Goal: Check status: Check status

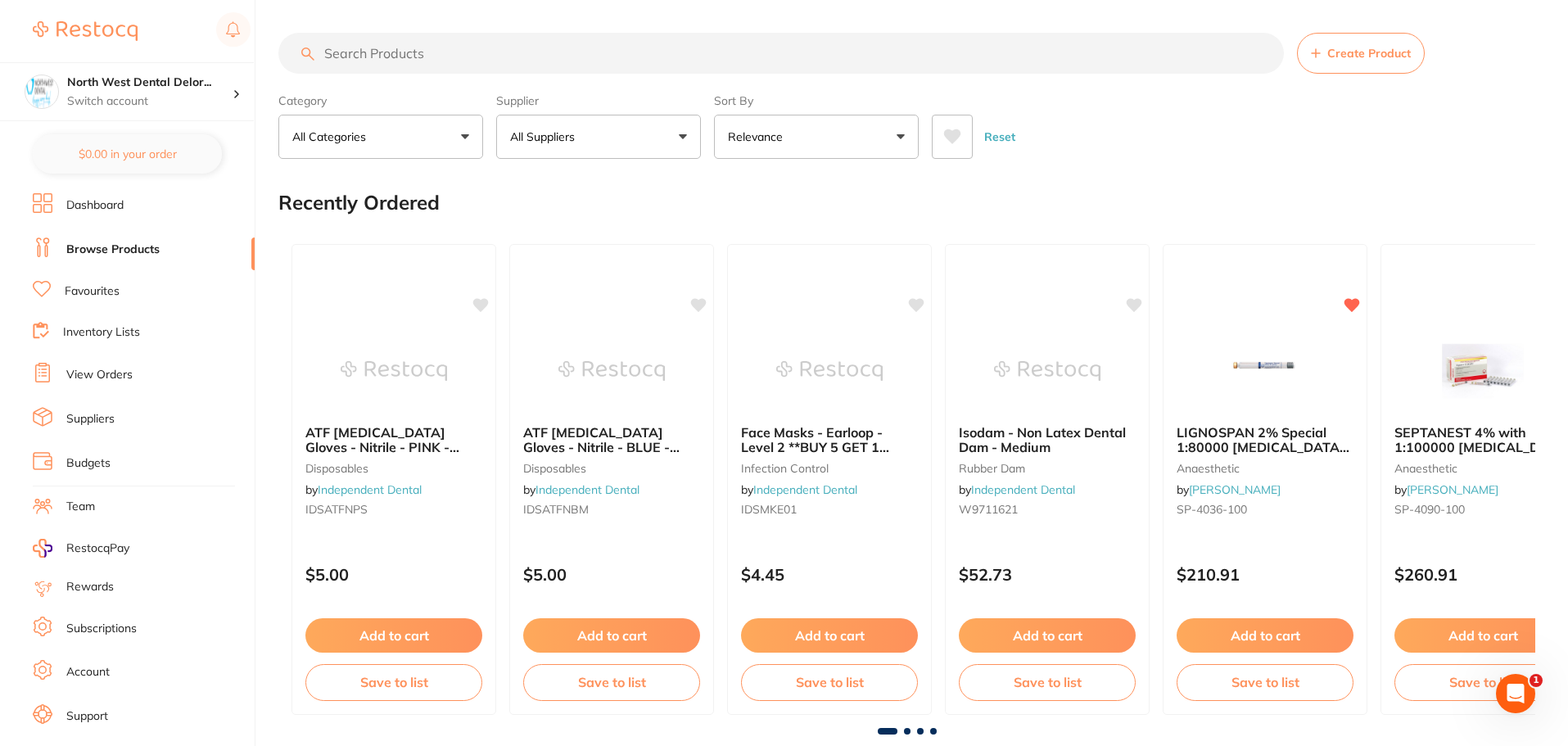
click at [112, 372] on link "View Orders" at bounding box center [99, 374] width 66 height 17
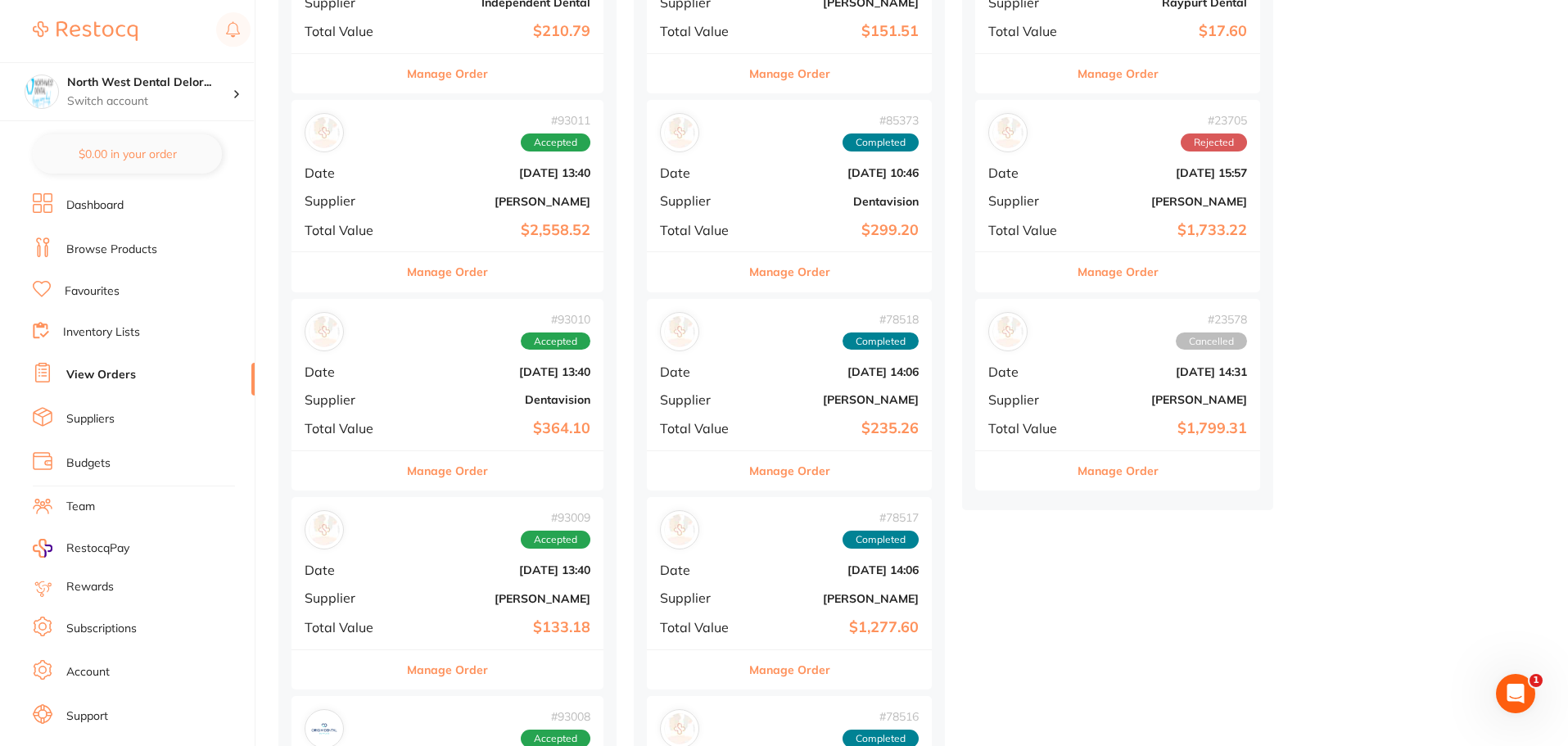
scroll to position [573, 0]
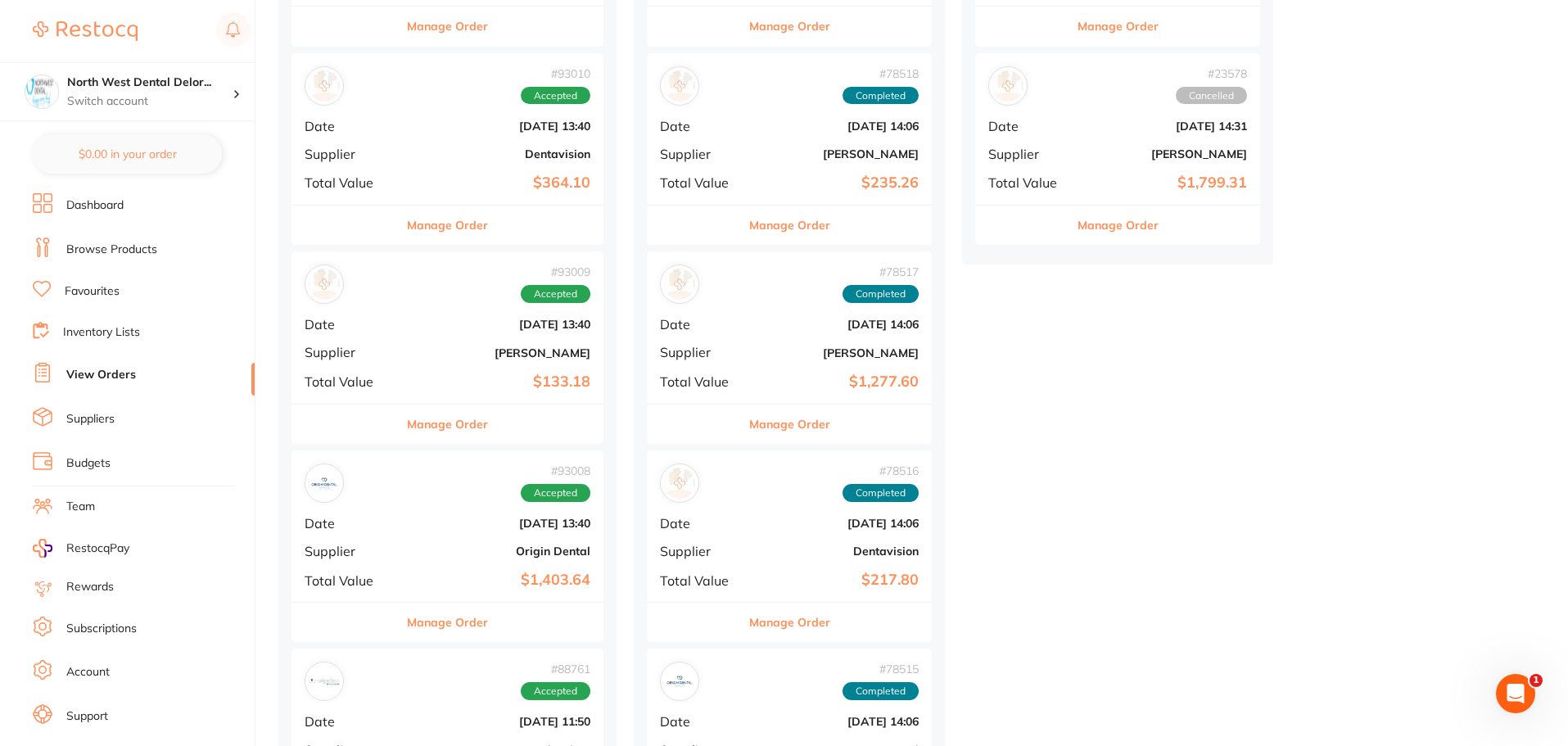
click at [585, 555] on b "Origin Dental" at bounding box center [499, 551] width 181 height 13
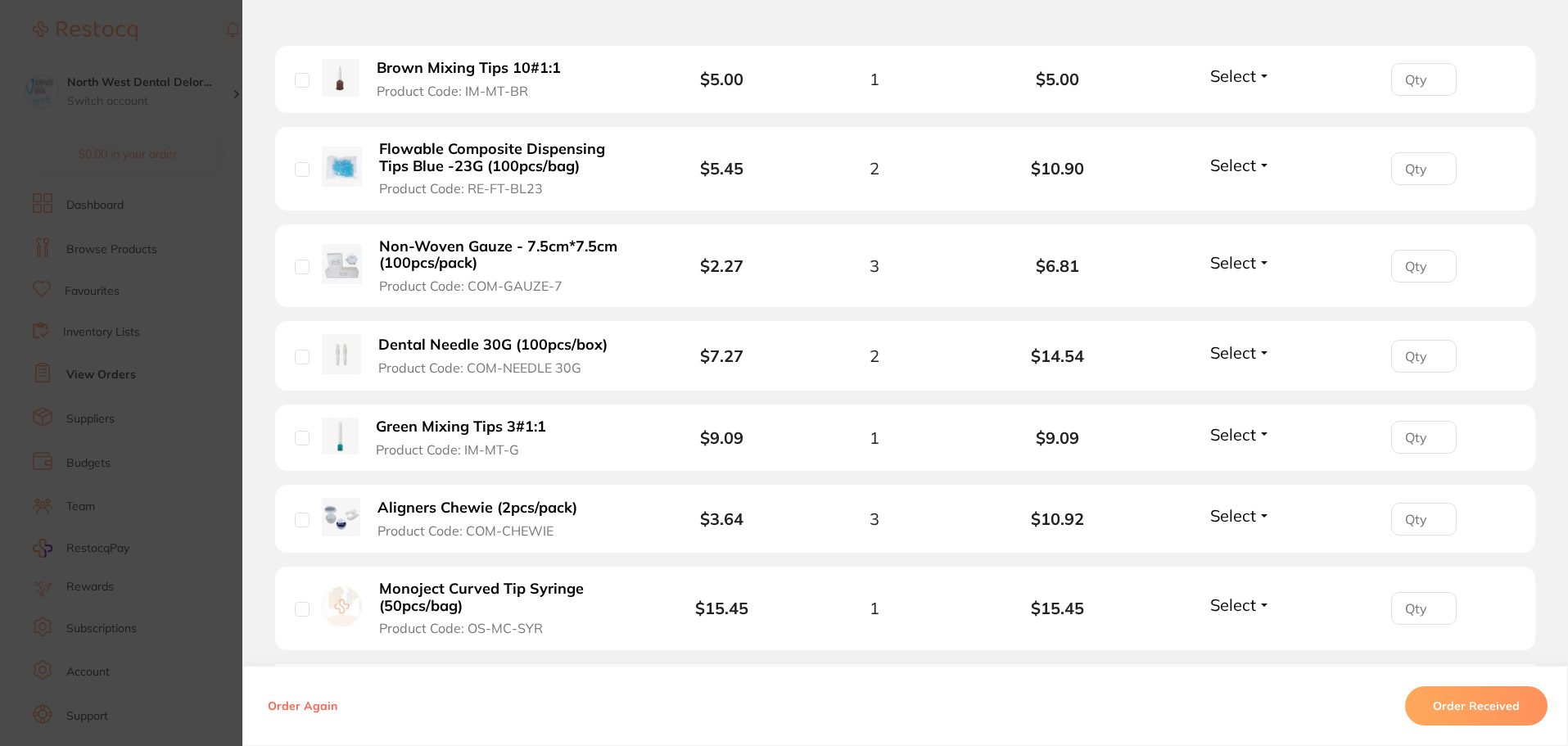
scroll to position [3940, 0]
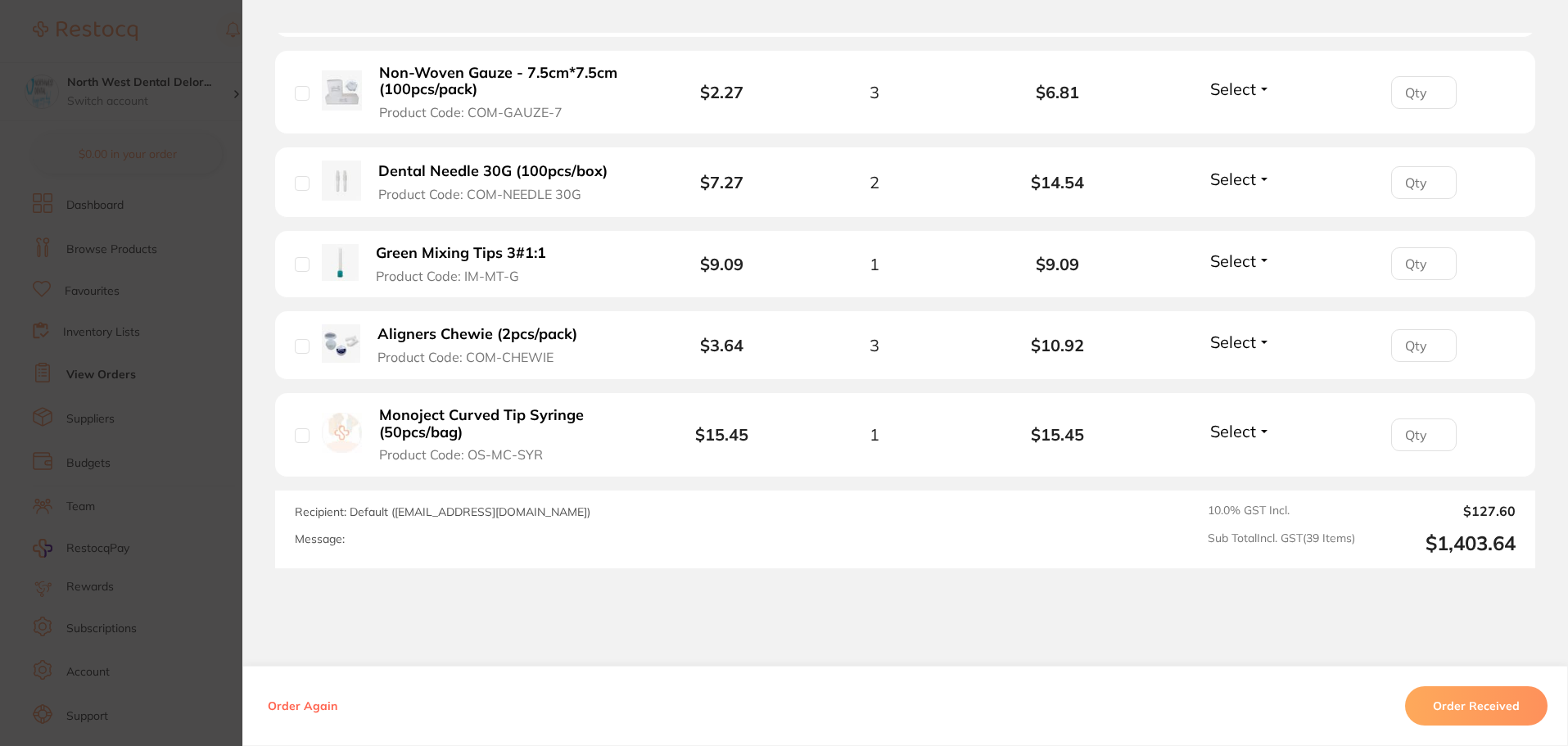
click at [151, 46] on section "Order ID: Restocq- 93008 Order Information Accepted Order Order Date [DATE] 13:…" at bounding box center [784, 373] width 1568 height 746
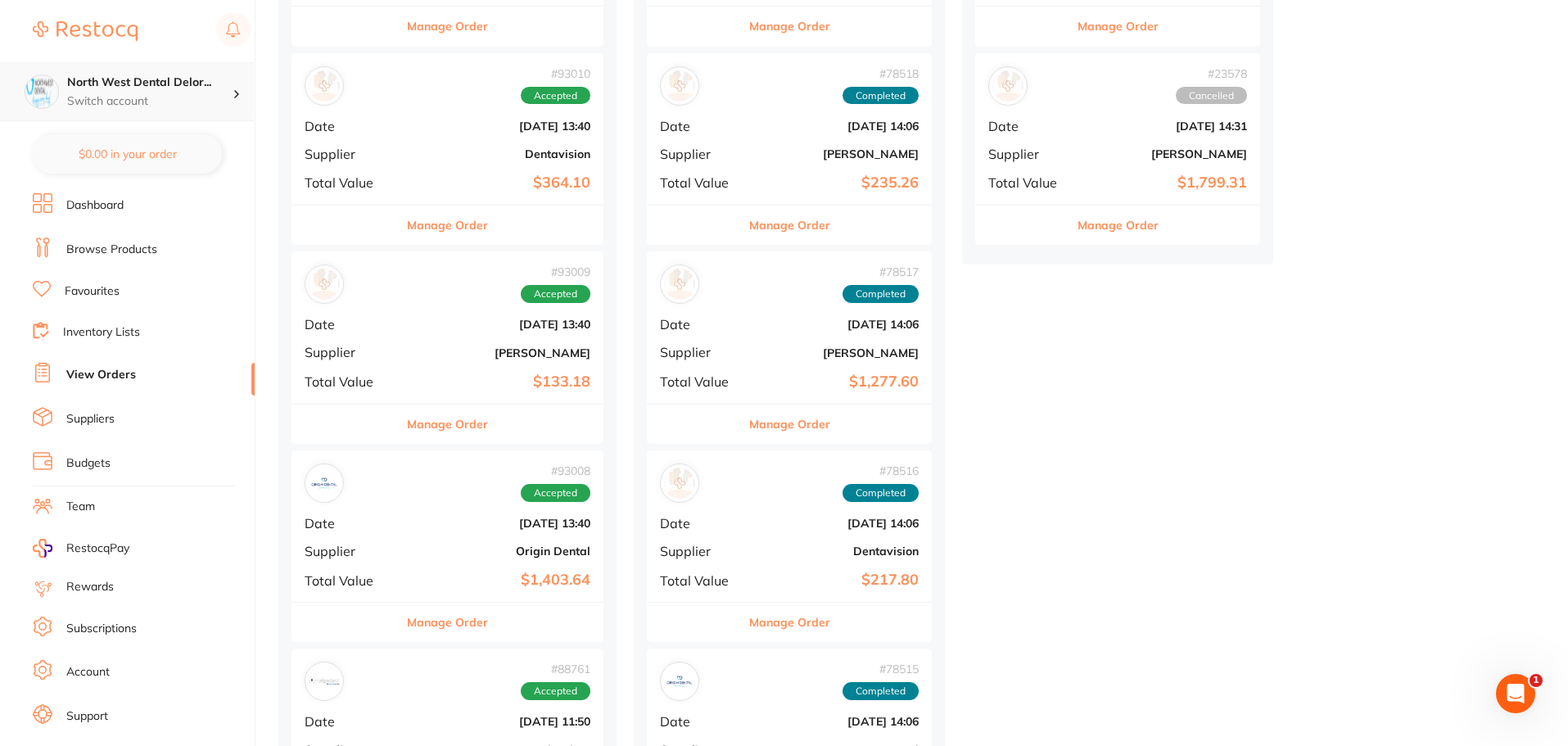
click at [149, 100] on p "Switch account" at bounding box center [149, 101] width 165 height 17
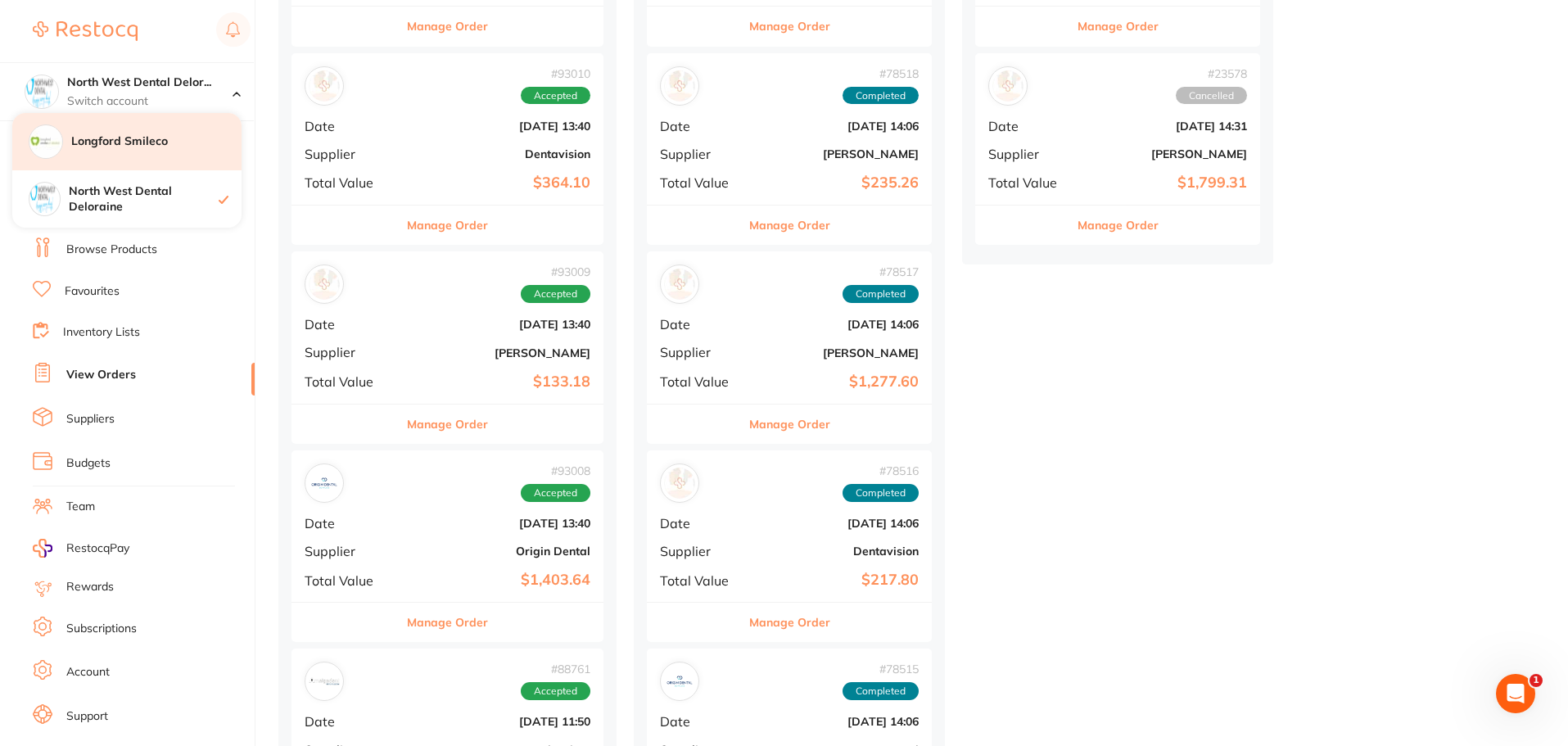
click at [148, 149] on h4 "Longford Smileco" at bounding box center [156, 142] width 170 height 17
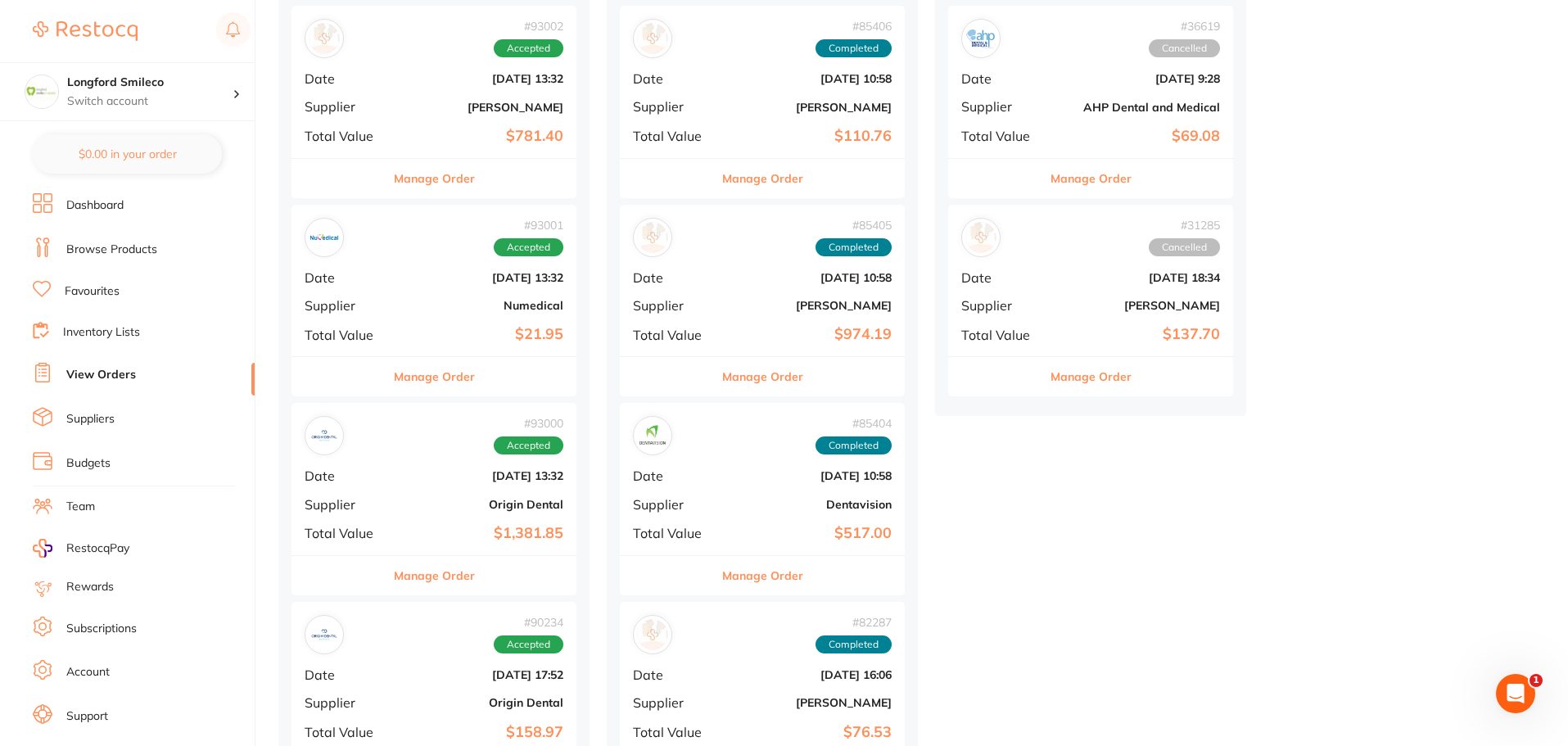
scroll to position [1065, 0]
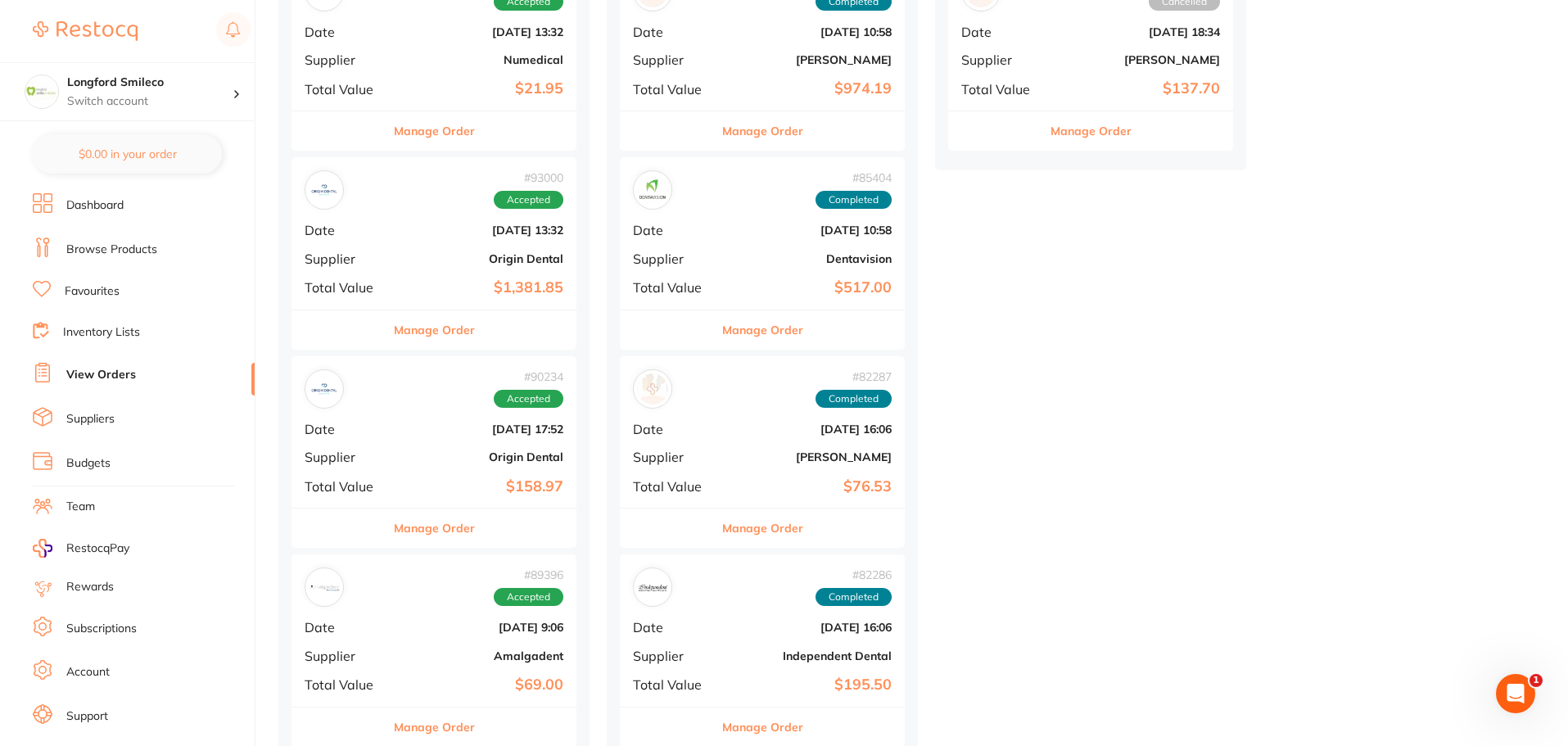
click at [529, 276] on div "# 93000 Accepted Date Sept 5 2025, 13:32 Supplier Origin Dental Total Value $1,…" at bounding box center [434, 233] width 285 height 151
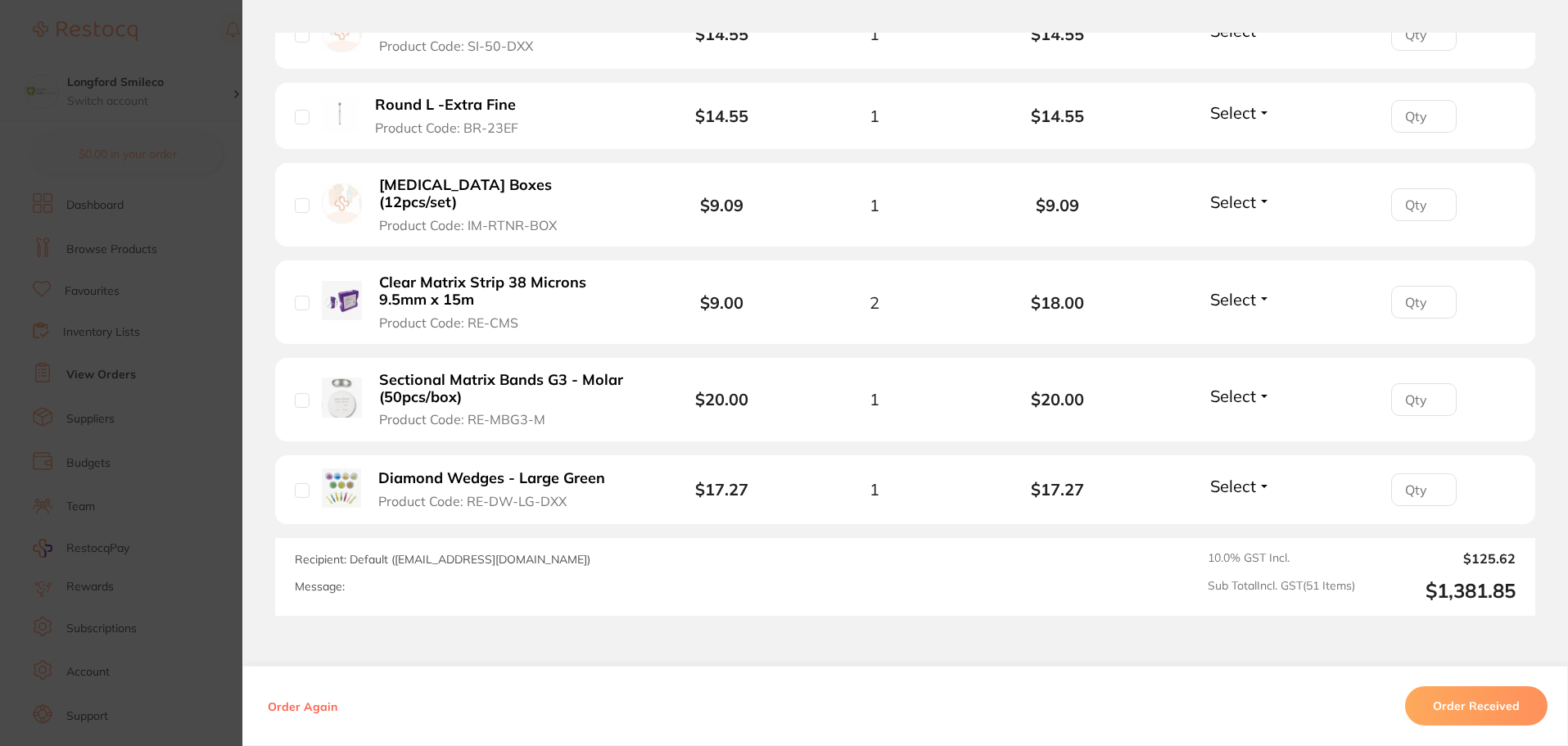
scroll to position [4830, 0]
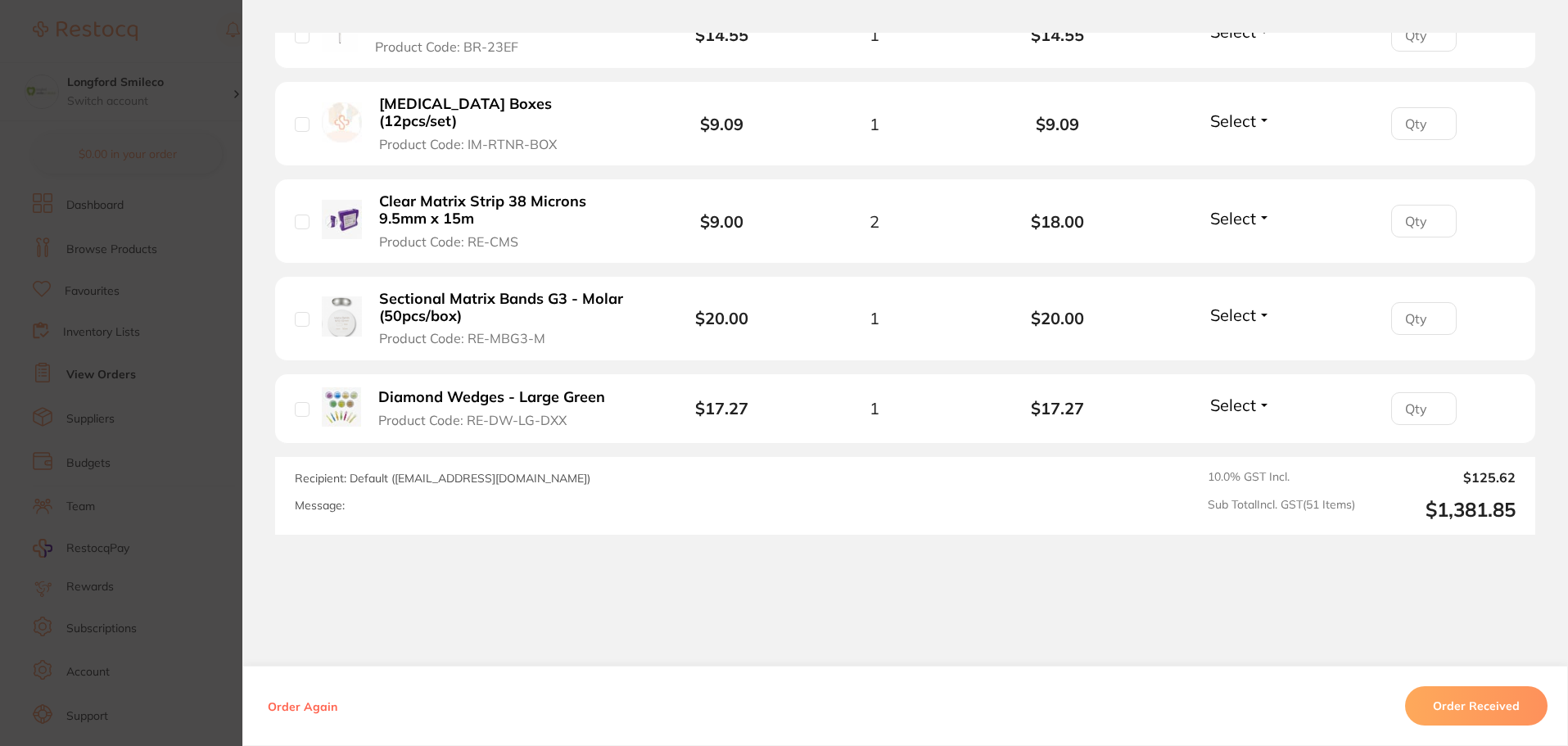
click at [181, 44] on section "Order ID: Restocq- 93000 Order Information Accepted Order Order Date Sept 5 202…" at bounding box center [784, 373] width 1568 height 746
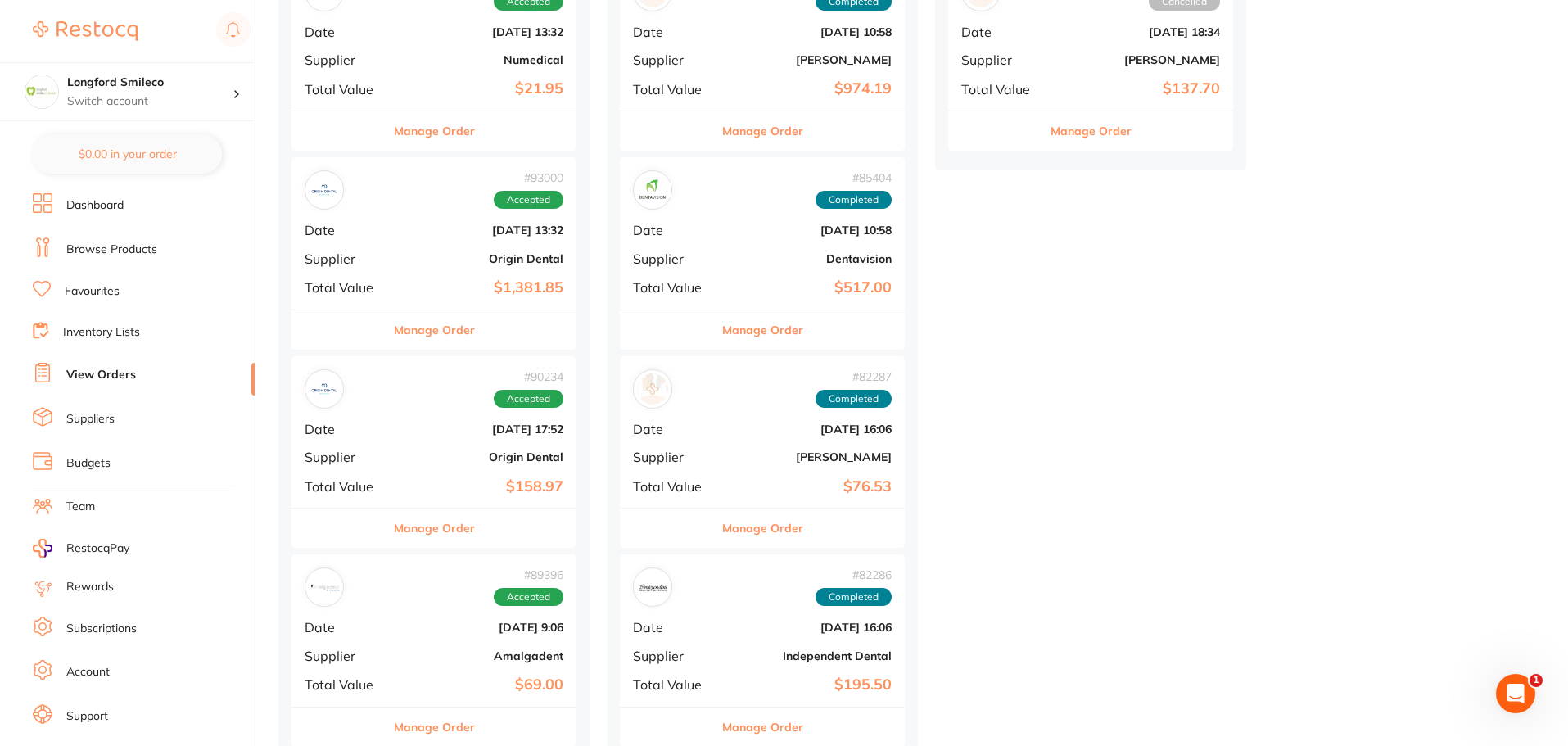
scroll to position [983, 0]
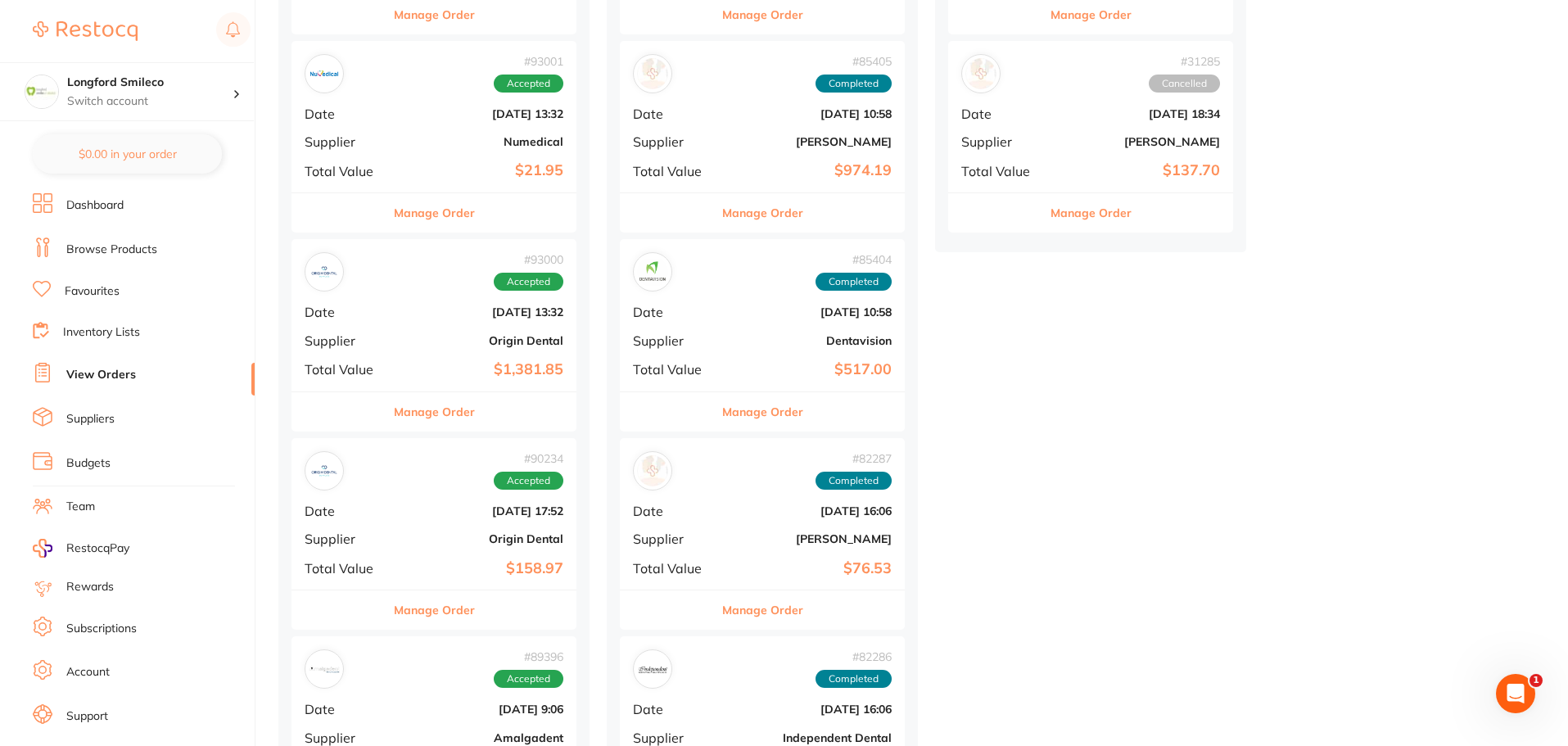
click at [119, 256] on link "Browse Products" at bounding box center [111, 249] width 91 height 17
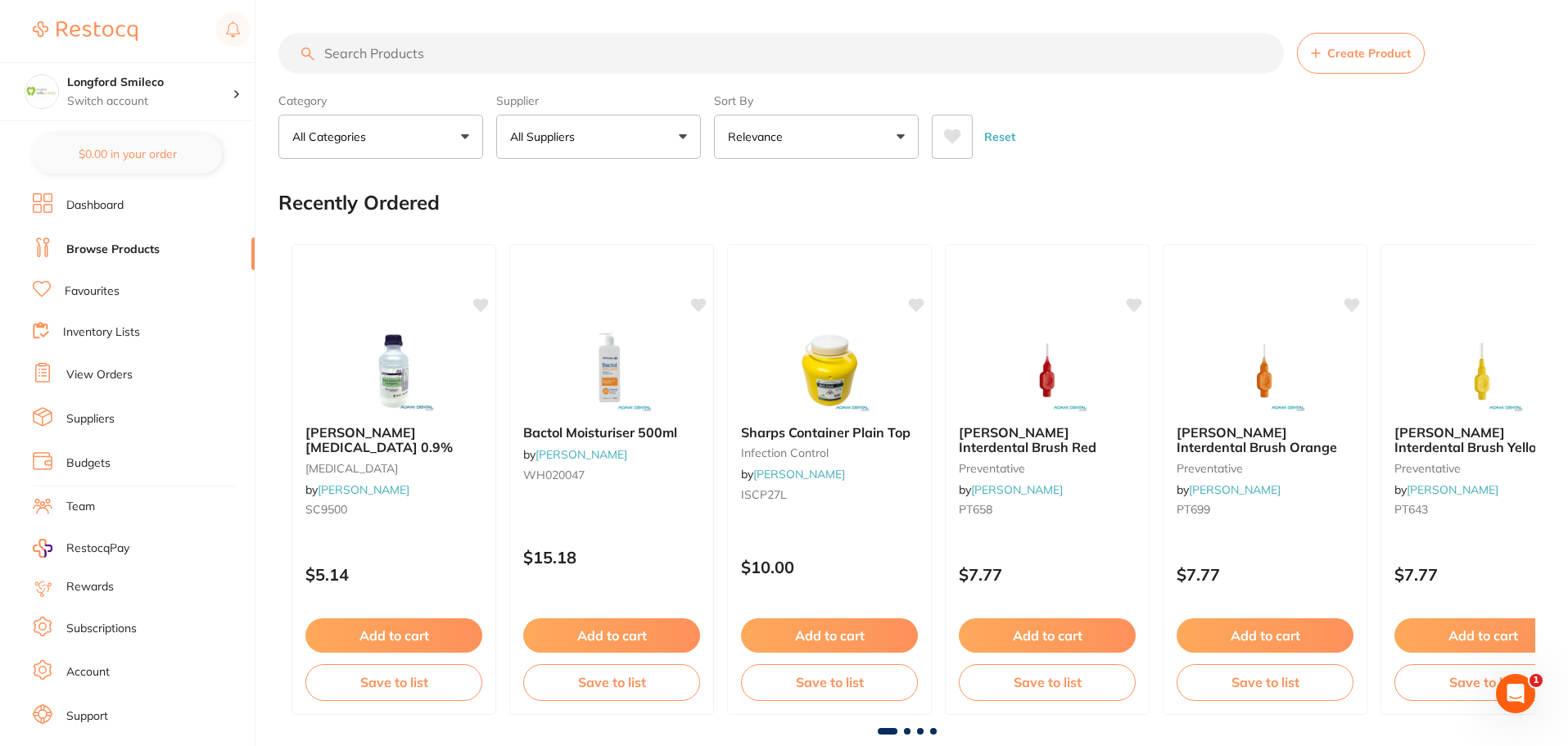
click at [384, 52] on input "search" at bounding box center [781, 53] width 1005 height 41
type input "blue long shank bur"
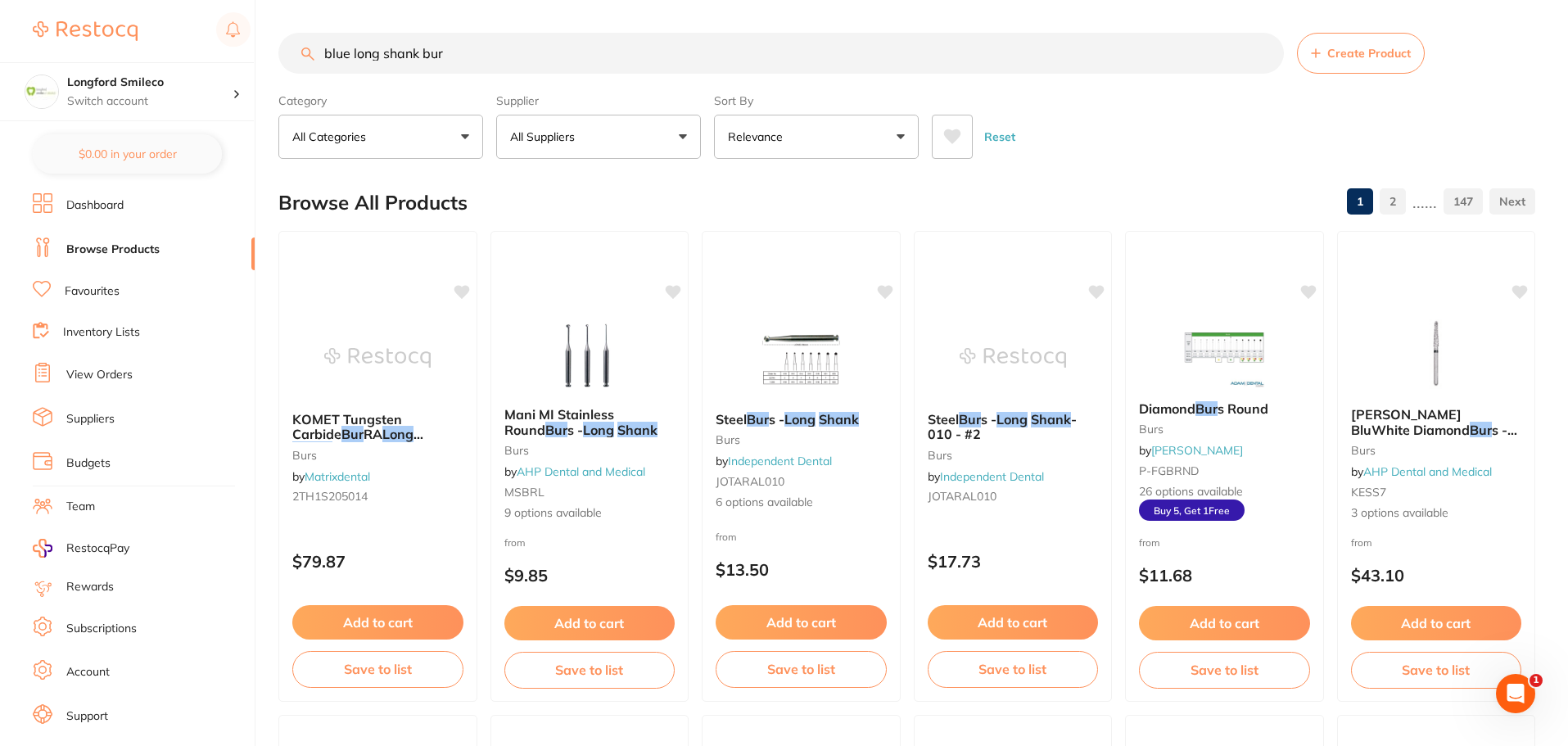
click at [545, 142] on p "All Suppliers" at bounding box center [545, 136] width 71 height 17
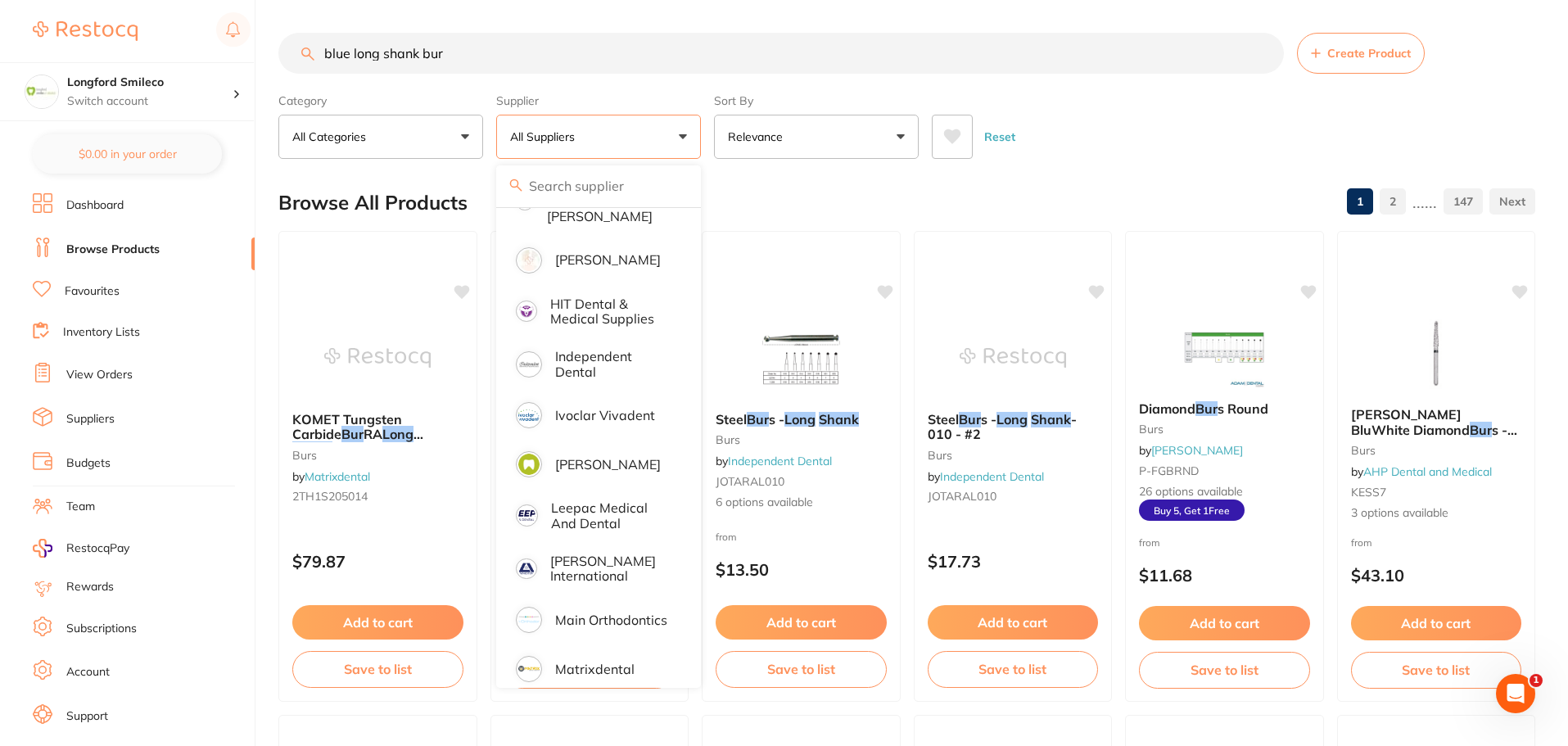
scroll to position [983, 0]
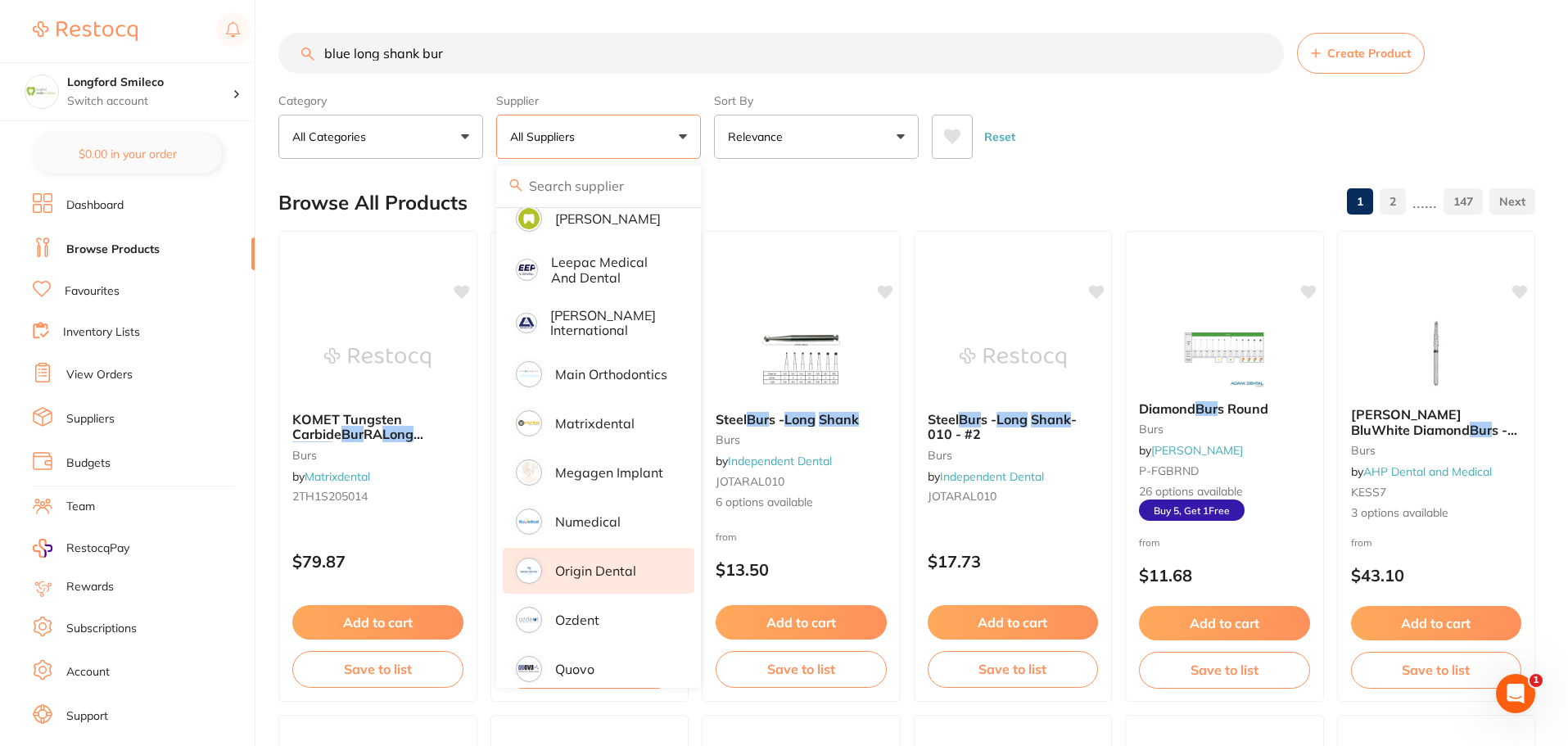
click at [614, 564] on p "Origin Dental" at bounding box center [595, 571] width 81 height 15
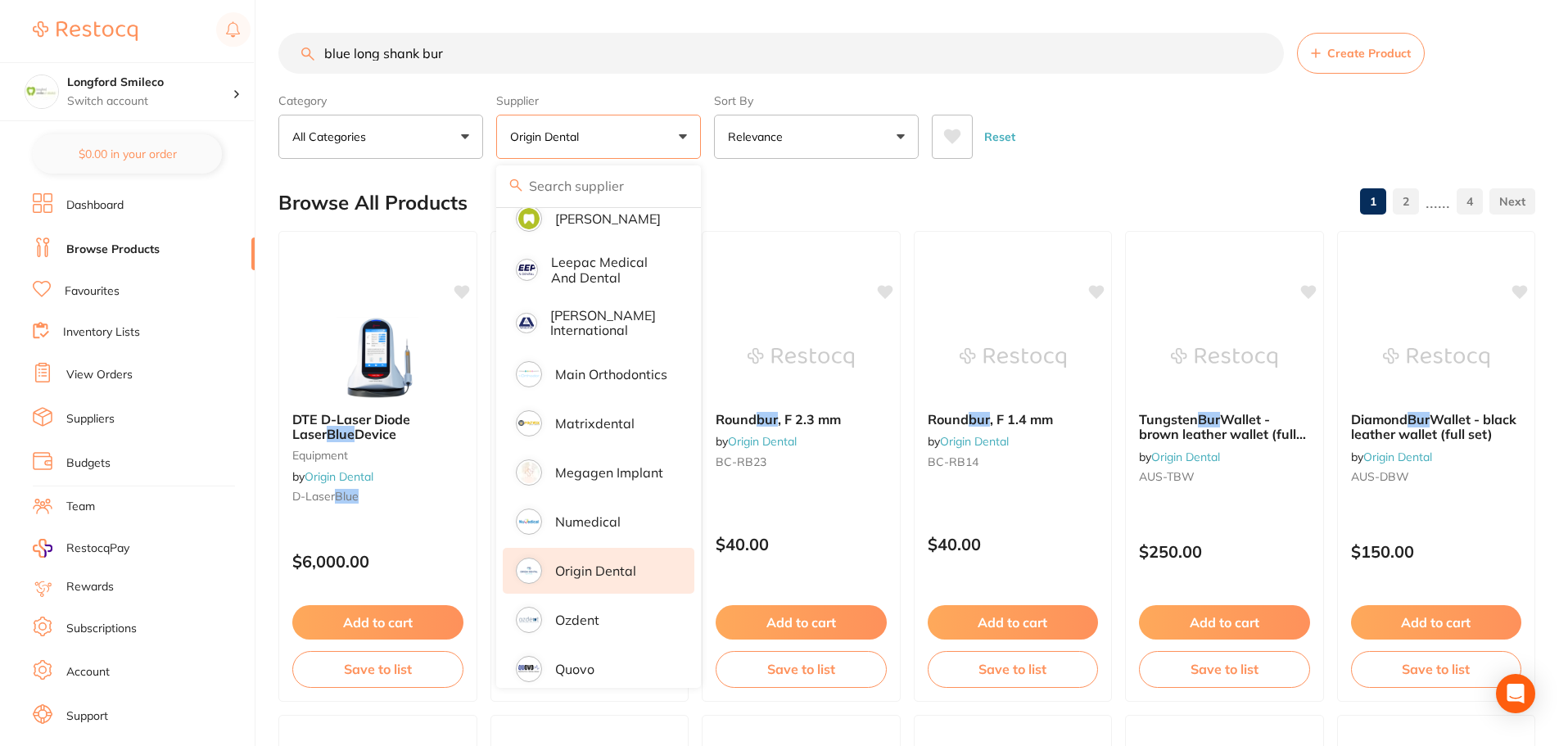
click at [807, 190] on div "Browse All Products 1 2 ...... 4" at bounding box center [906, 202] width 1256 height 55
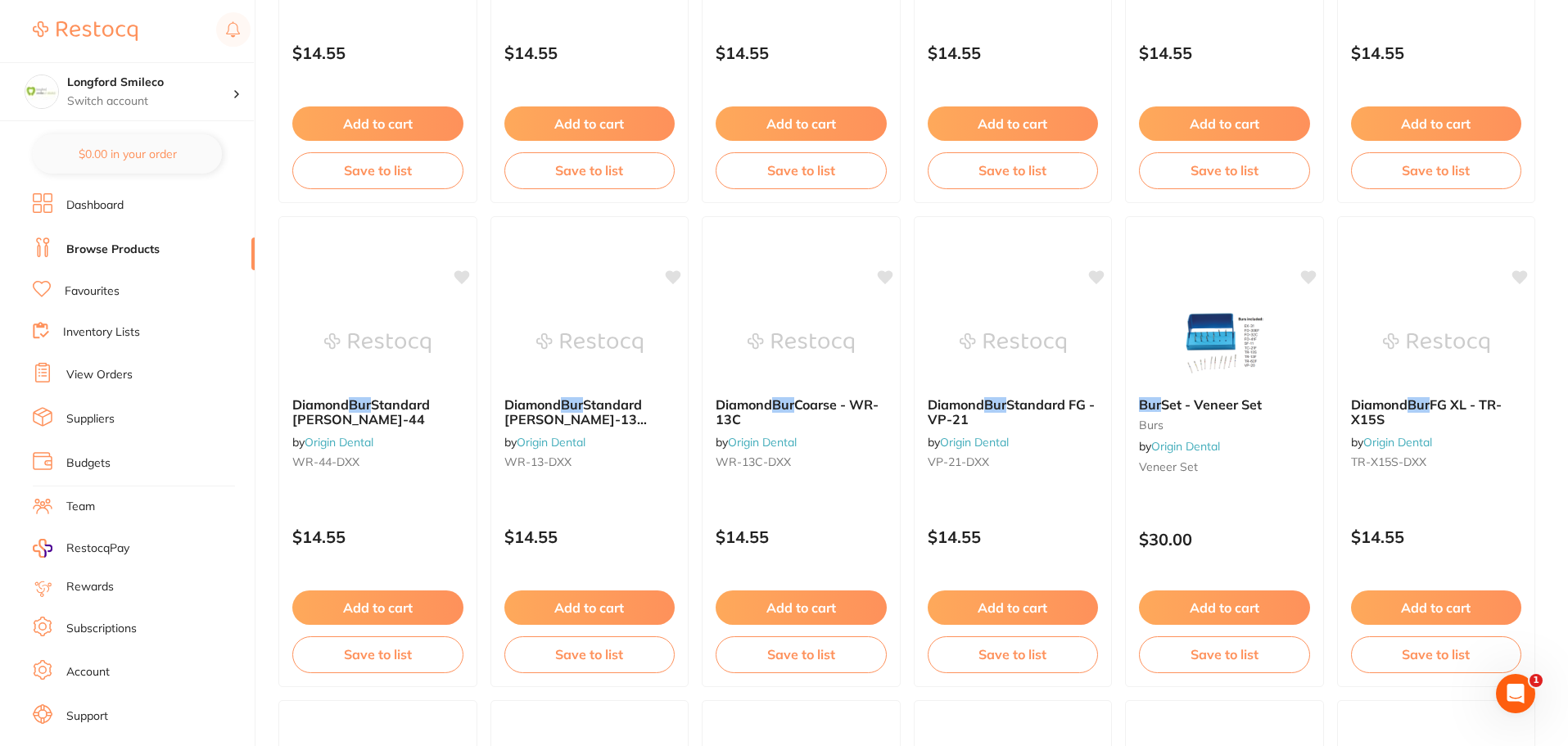
click at [106, 373] on link "View Orders" at bounding box center [99, 374] width 66 height 17
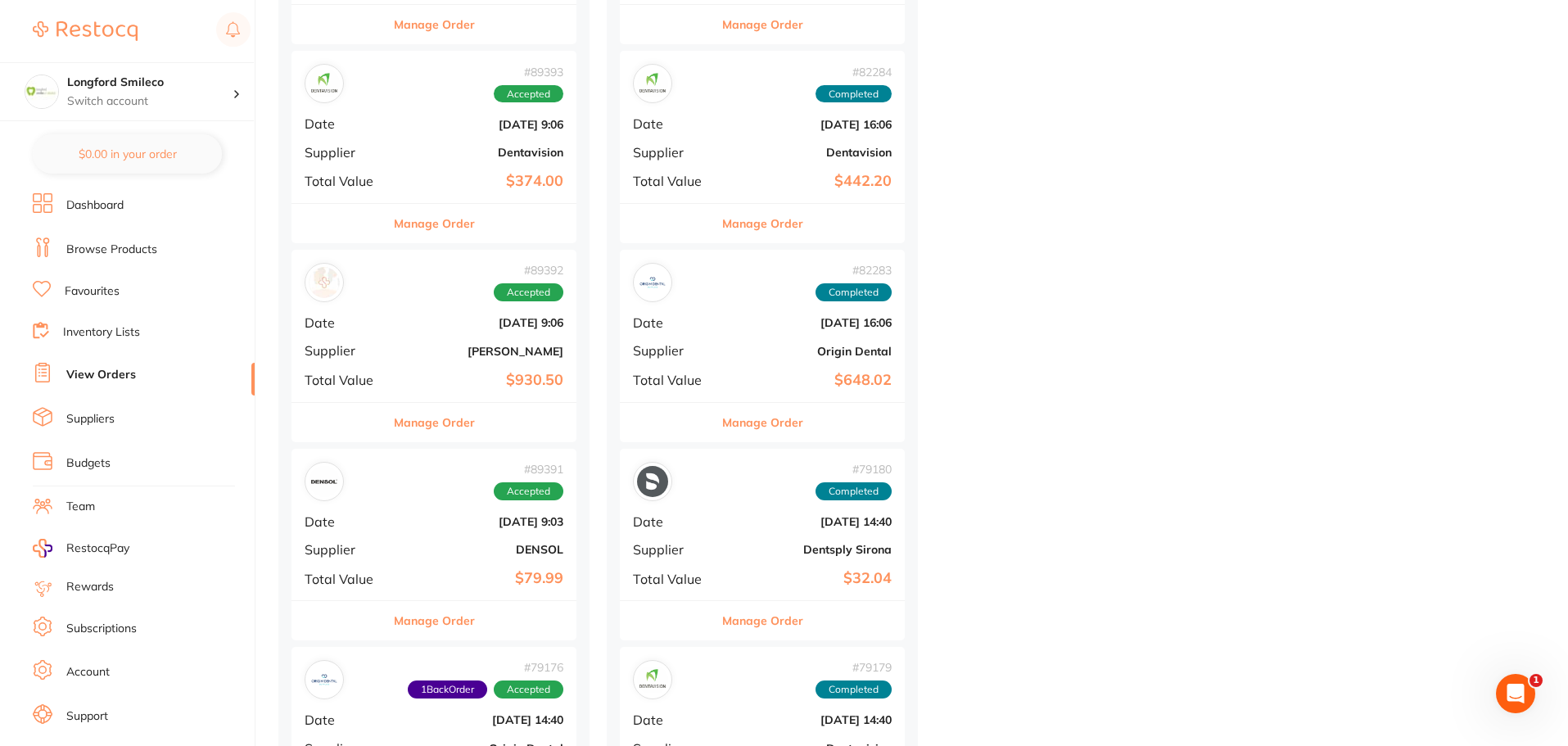
scroll to position [2129, 0]
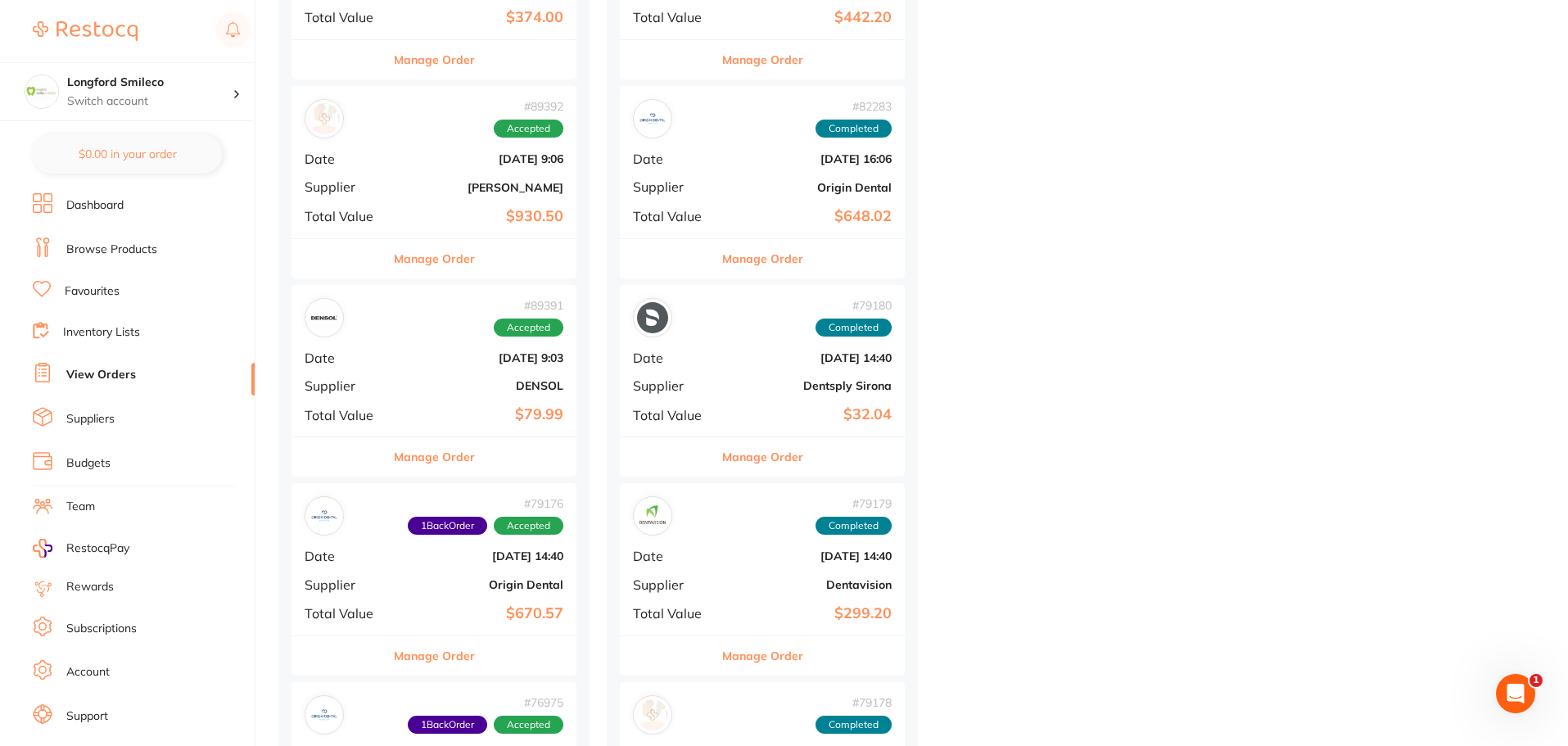
click at [525, 597] on div "# 79176 1 Back Order Accepted Date May 8 2025, 14:40 Supplier Origin Dental Tot…" at bounding box center [434, 558] width 285 height 151
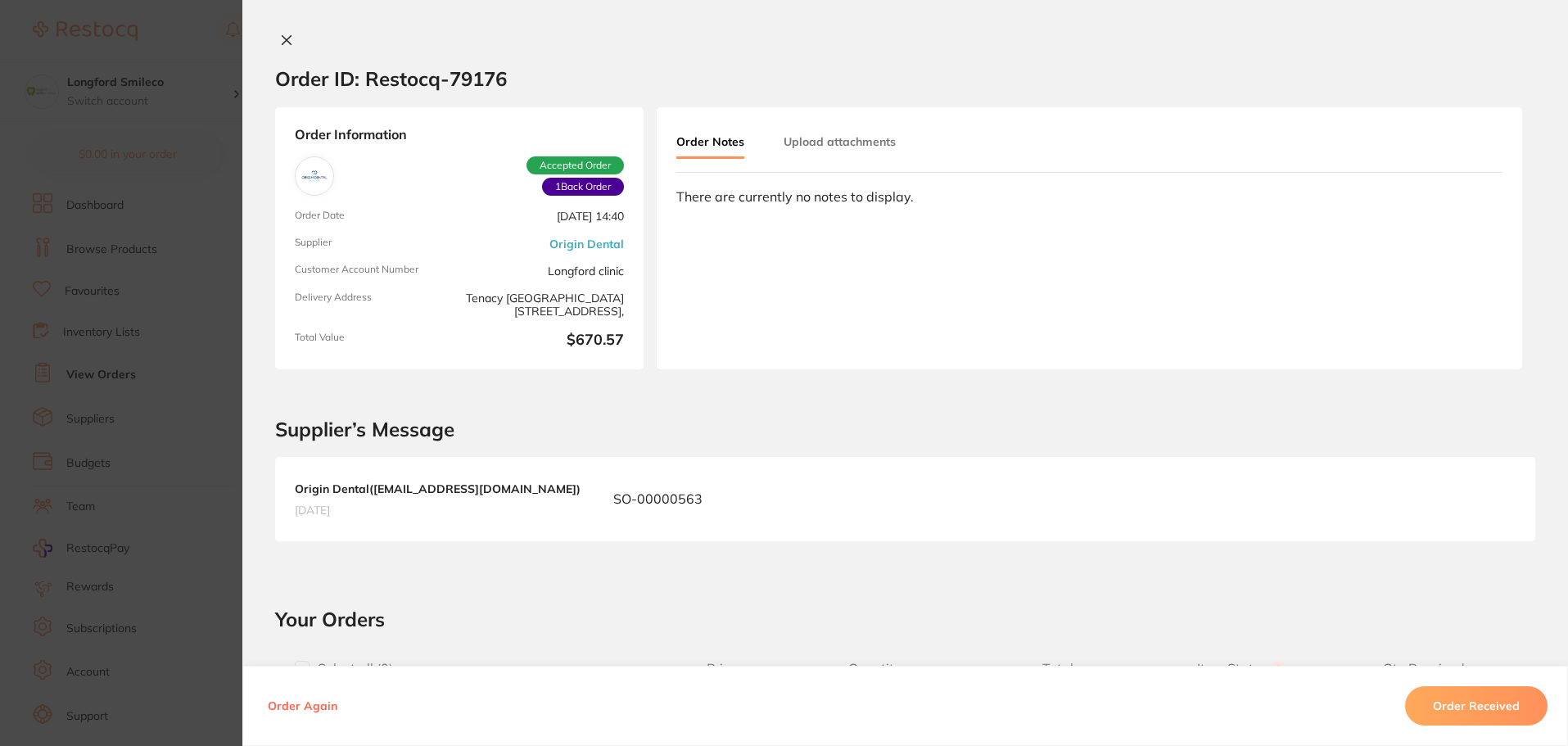
click at [187, 22] on section "Order ID: Restocq- 79176 Order Information 1 Back Order Accepted Order Order Da…" at bounding box center [784, 373] width 1568 height 746
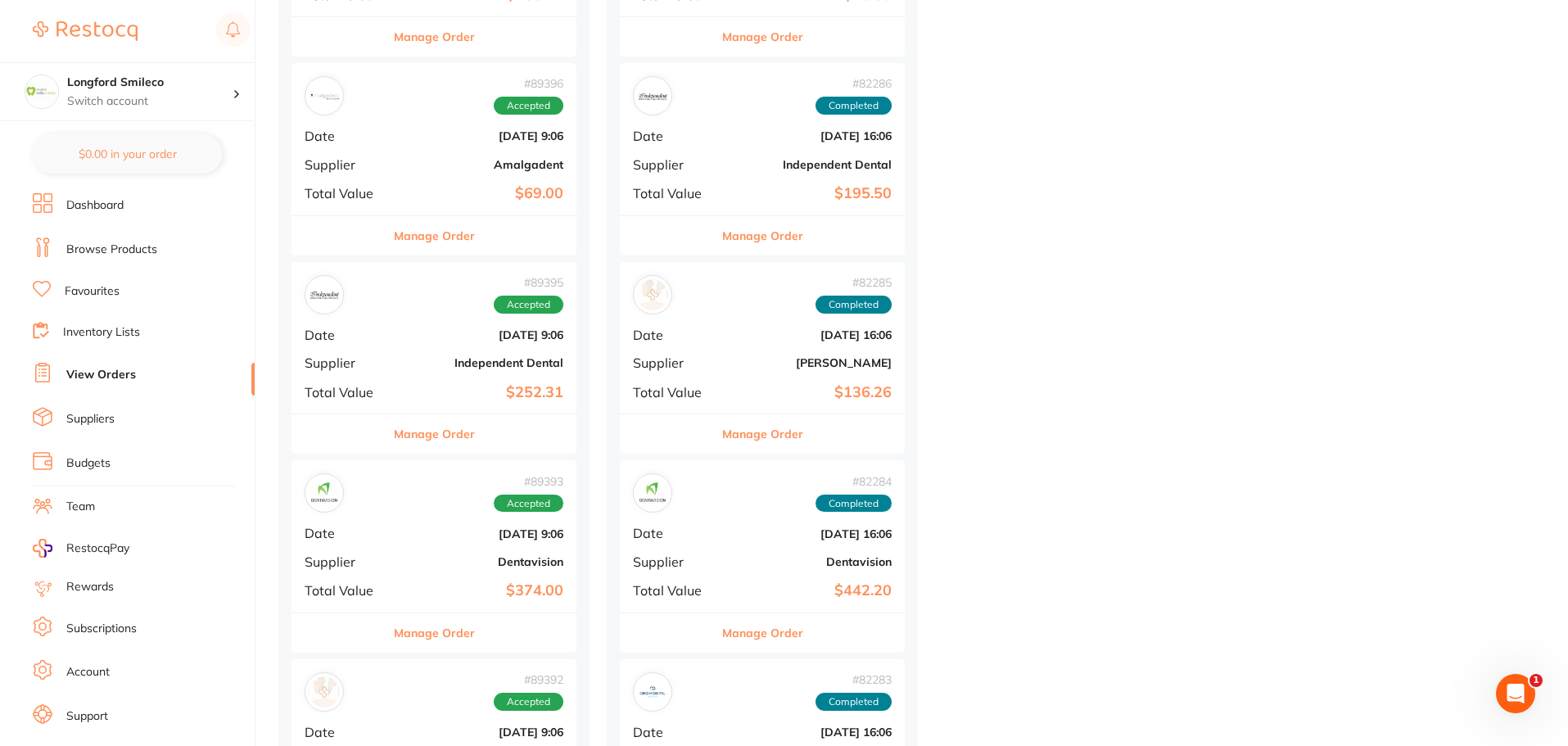
scroll to position [1474, 0]
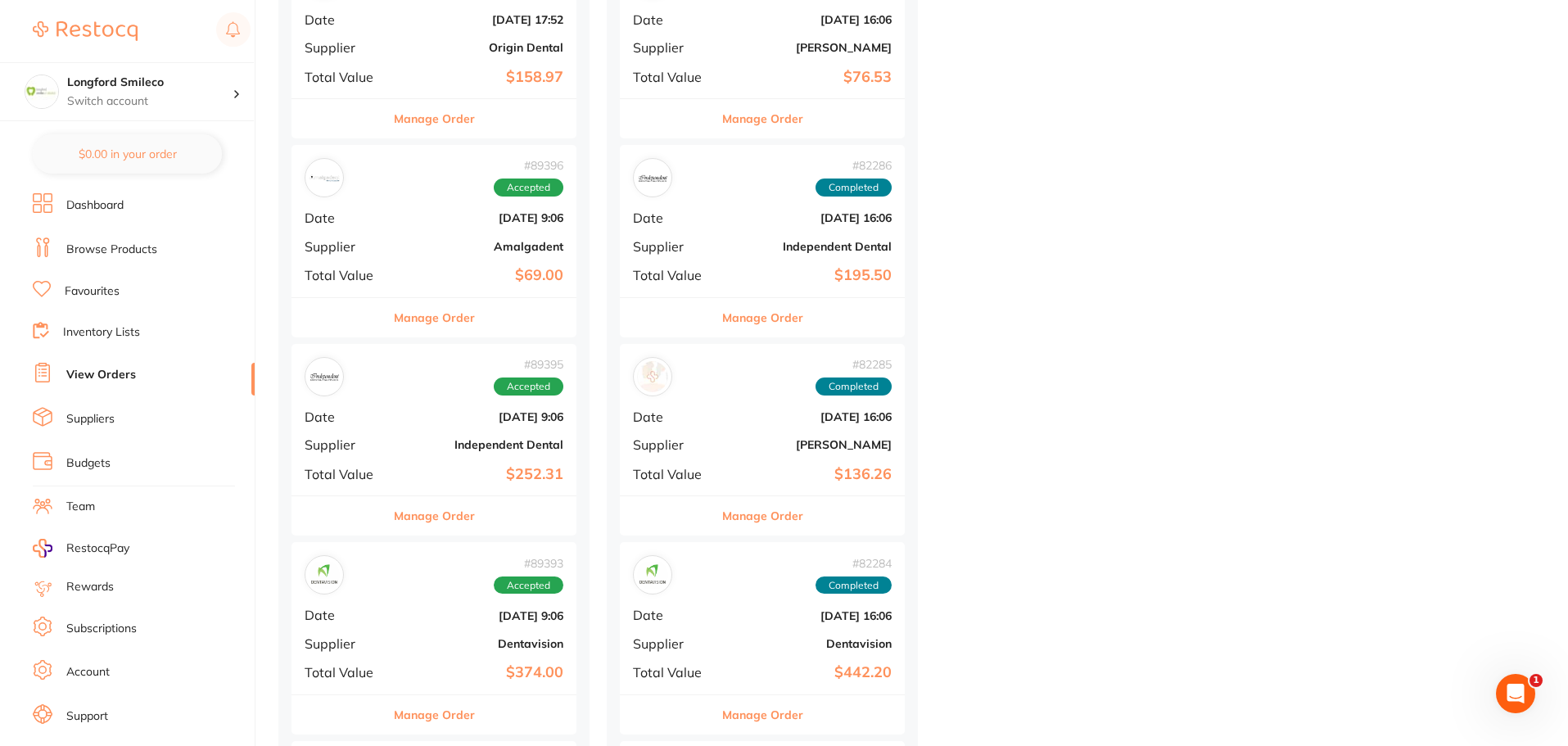
click at [532, 58] on div "# 90234 Accepted Date Aug 13 2025, 17:52 Supplier Origin Dental Total Value $15…" at bounding box center [434, 23] width 285 height 151
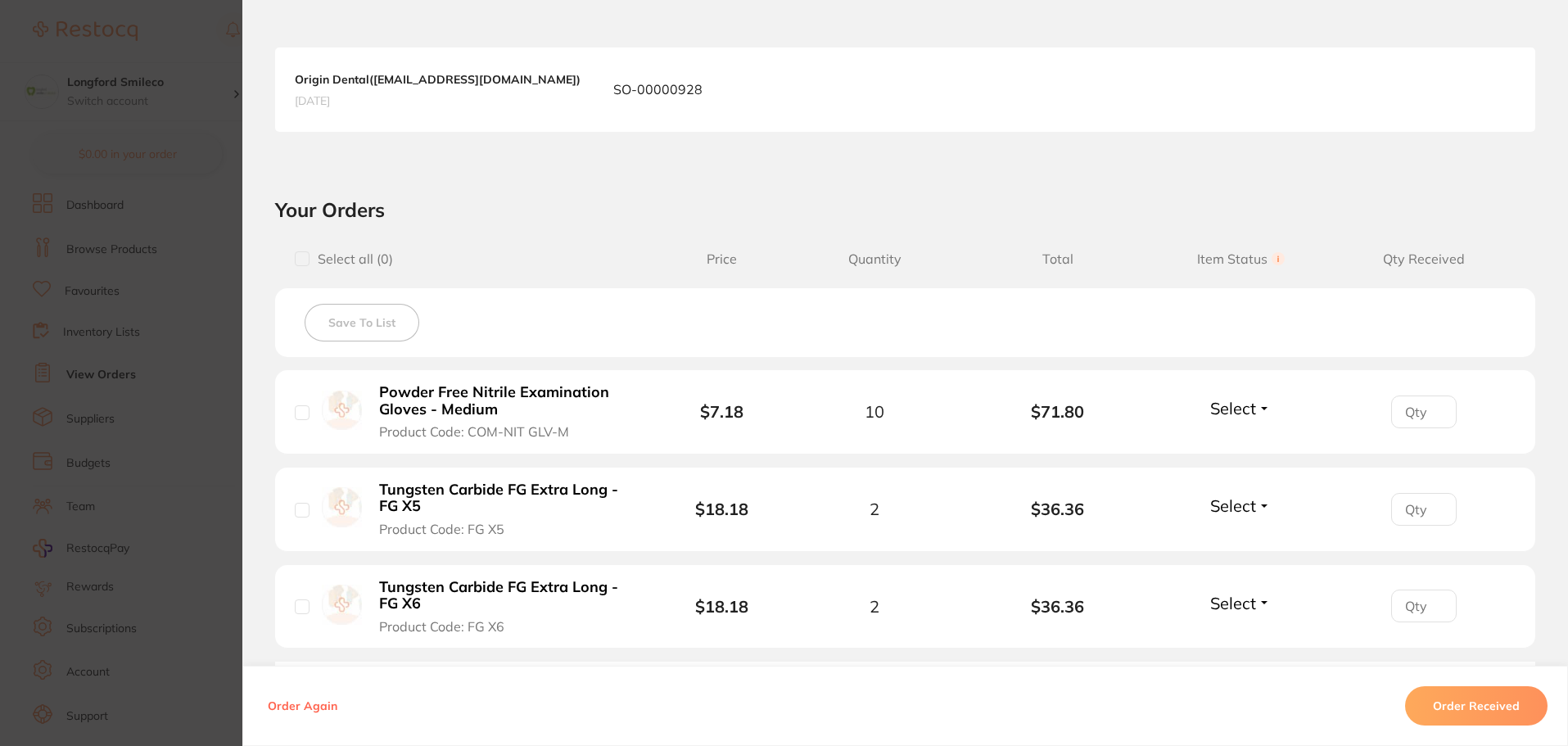
scroll to position [492, 0]
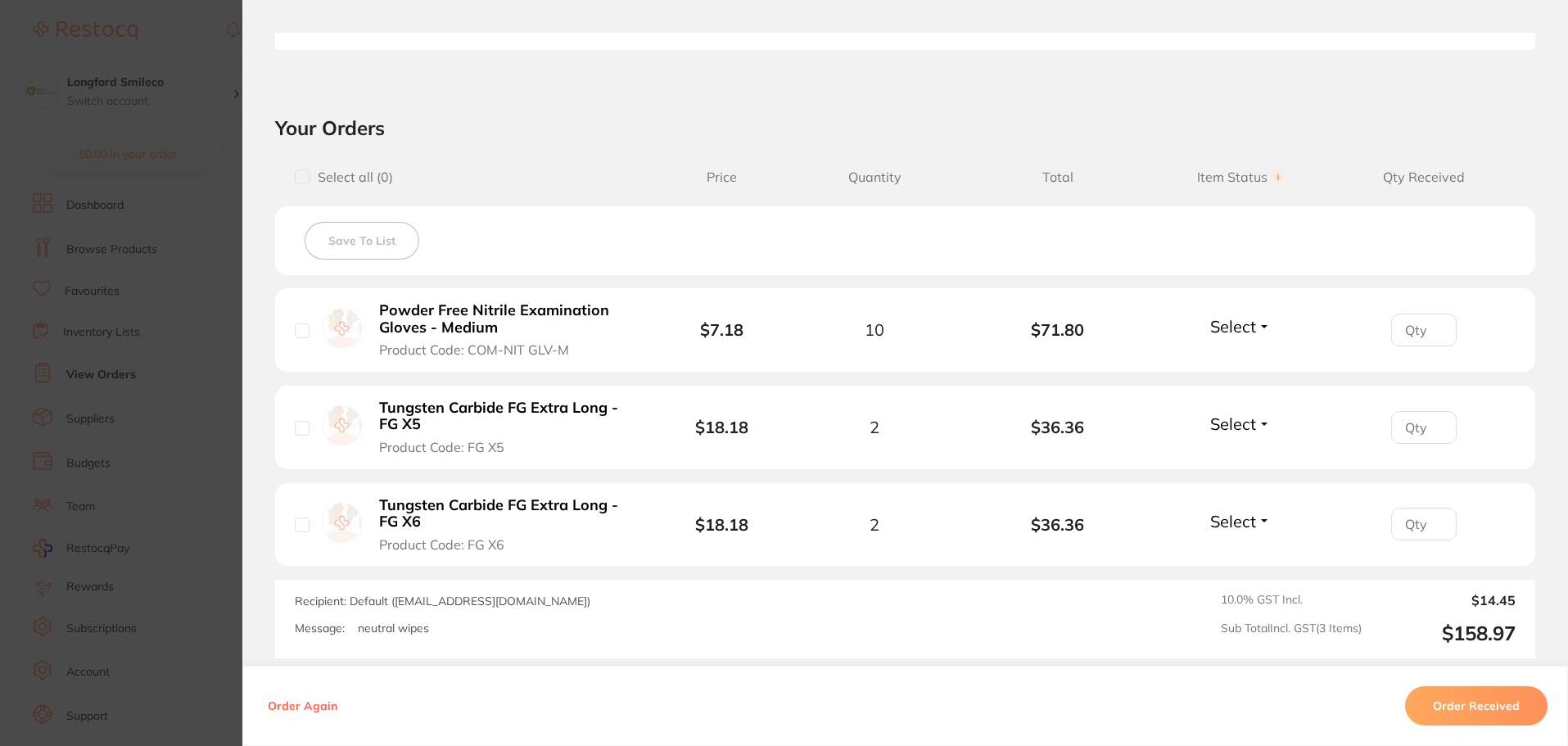
click at [169, 40] on section "Order ID: Restocq- 90234 Order Information Accepted Order Order Date Aug 13 202…" at bounding box center [784, 373] width 1568 height 746
